Goal: Use online tool/utility

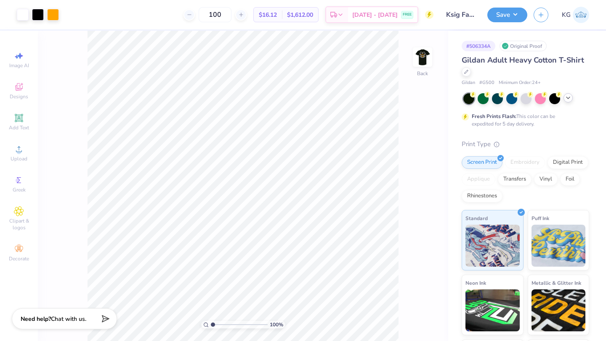
click at [566, 99] on icon at bounding box center [567, 98] width 7 height 7
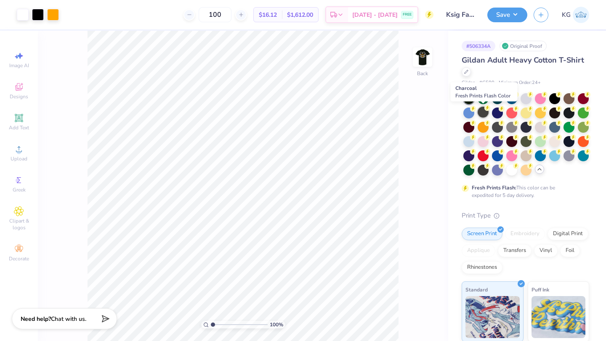
click at [485, 111] on icon at bounding box center [487, 108] width 6 height 6
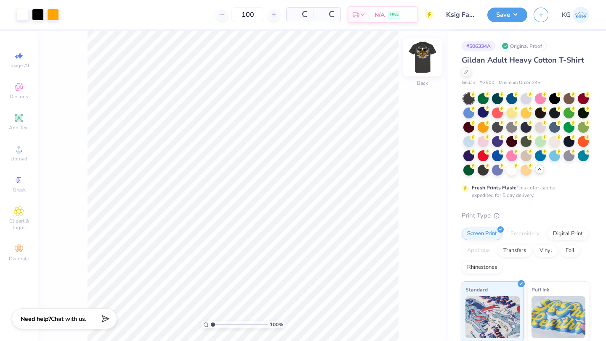
click at [416, 52] on img at bounding box center [422, 57] width 34 height 34
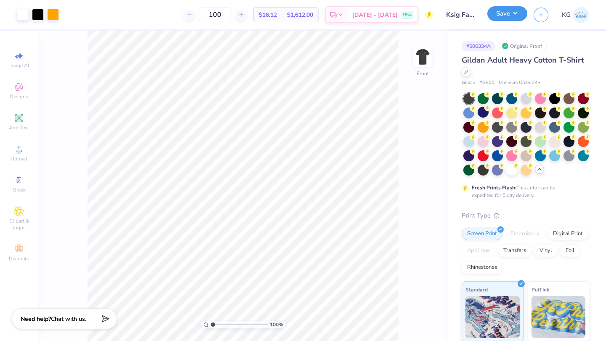
click at [495, 18] on button "Save" at bounding box center [507, 13] width 40 height 15
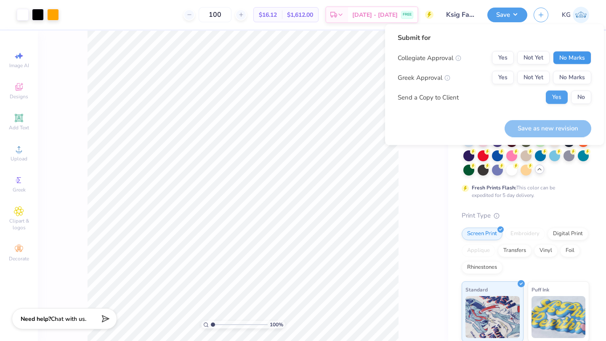
click at [565, 54] on button "No Marks" at bounding box center [572, 57] width 38 height 13
click at [508, 77] on button "Yes" at bounding box center [503, 77] width 22 height 13
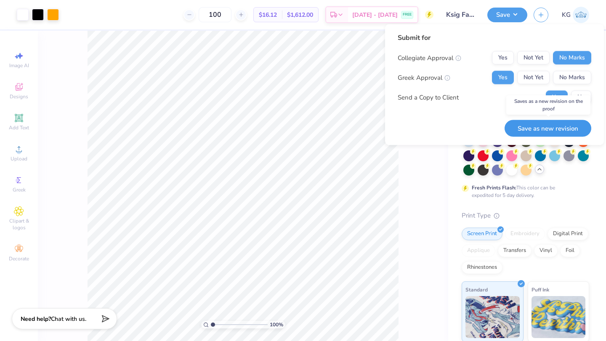
click at [554, 132] on button "Save as new revision" at bounding box center [547, 128] width 87 height 17
